Goal: Task Accomplishment & Management: Use online tool/utility

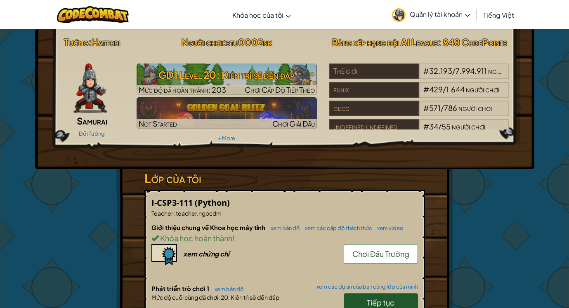
scroll to position [165, 0]
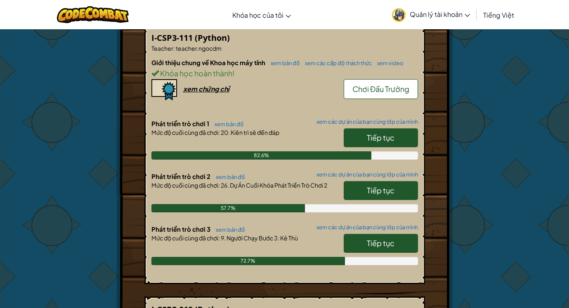
click at [379, 248] on link "Tiếp tục" at bounding box center [381, 243] width 74 height 19
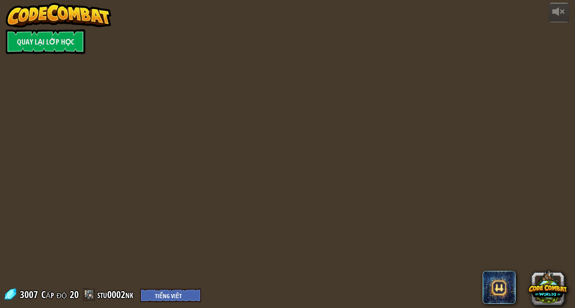
select select "vi"
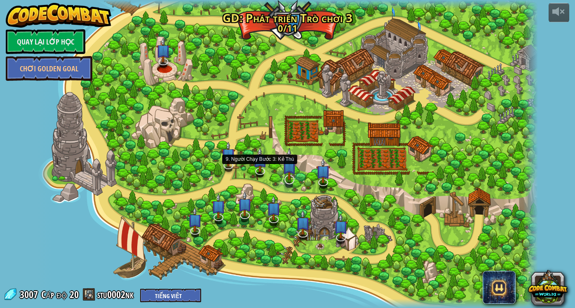
select select "vi"
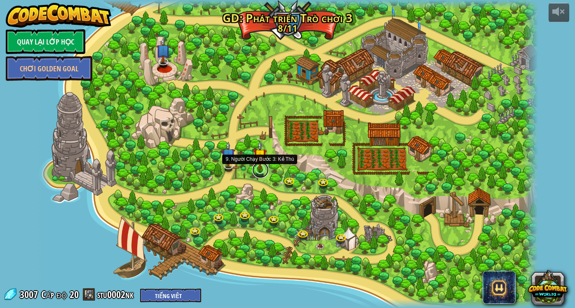
click at [258, 170] on link at bounding box center [260, 170] width 16 height 16
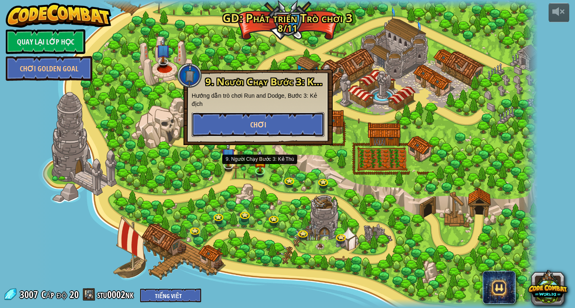
click at [269, 128] on button "Chơi" at bounding box center [258, 124] width 133 height 25
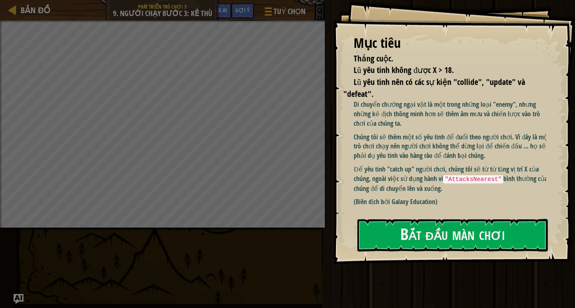
drag, startPoint x: 480, startPoint y: 163, endPoint x: 468, endPoint y: 191, distance: 30.3
click at [468, 191] on p "Để yêu tinh "catch up" người chơi, chúng tôi sẽ từ từ tăng vị trí X của chúng, …" at bounding box center [453, 179] width 199 height 28
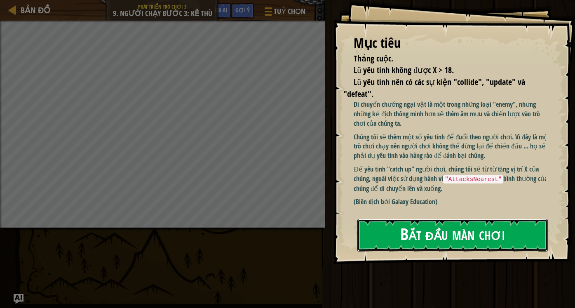
click at [469, 234] on button "Bắt đầu màn chơi" at bounding box center [453, 235] width 191 height 33
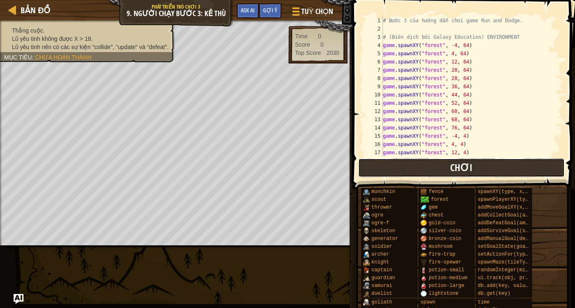
click at [432, 174] on button "Chơi" at bounding box center [461, 167] width 207 height 19
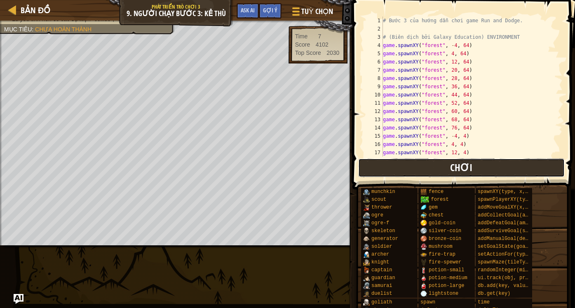
click at [498, 166] on button "Chơi" at bounding box center [461, 167] width 207 height 19
